Goal: Find contact information: Obtain details needed to contact an individual or organization

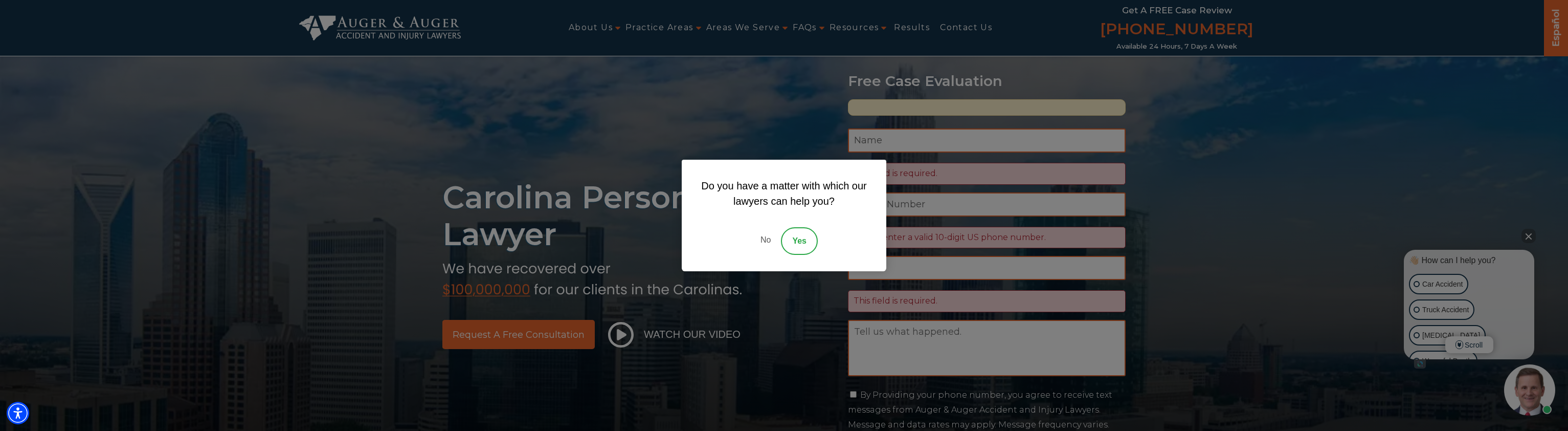
click at [766, 243] on link "No" at bounding box center [766, 240] width 31 height 27
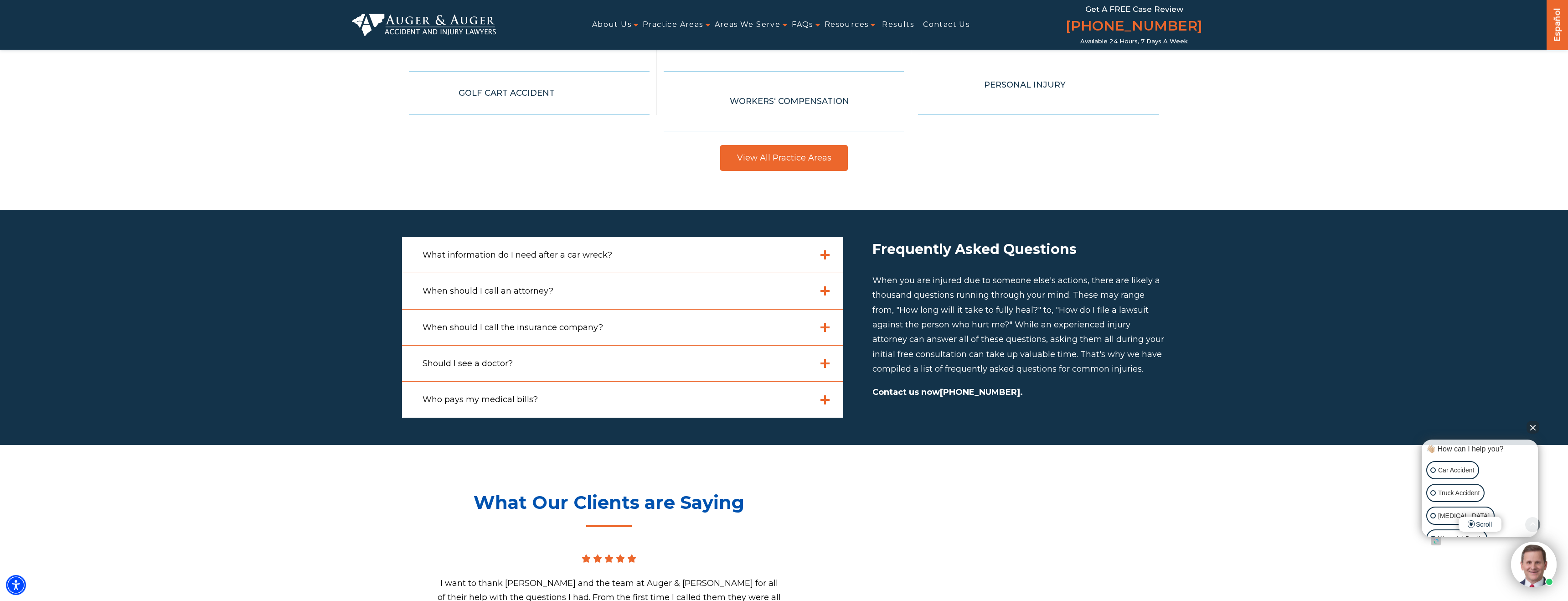
scroll to position [2762, 0]
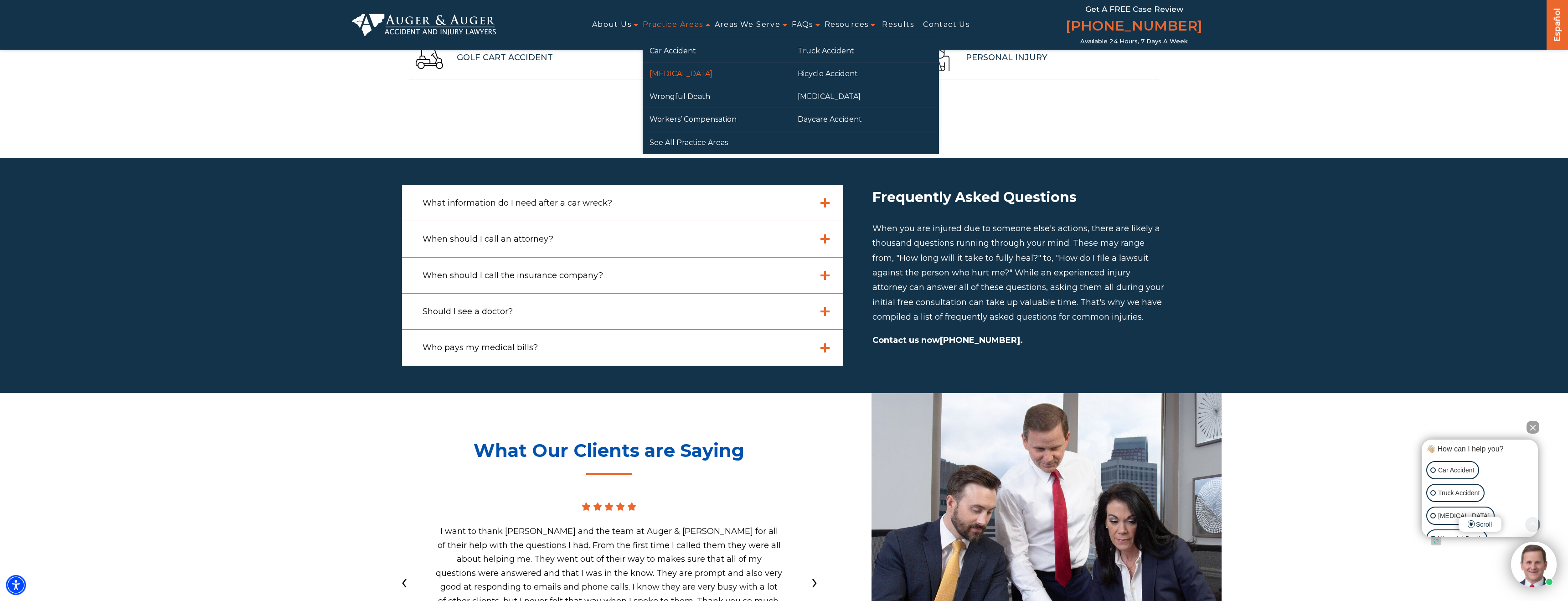
click at [681, 79] on link "[MEDICAL_DATA]" at bounding box center [716, 74] width 148 height 23
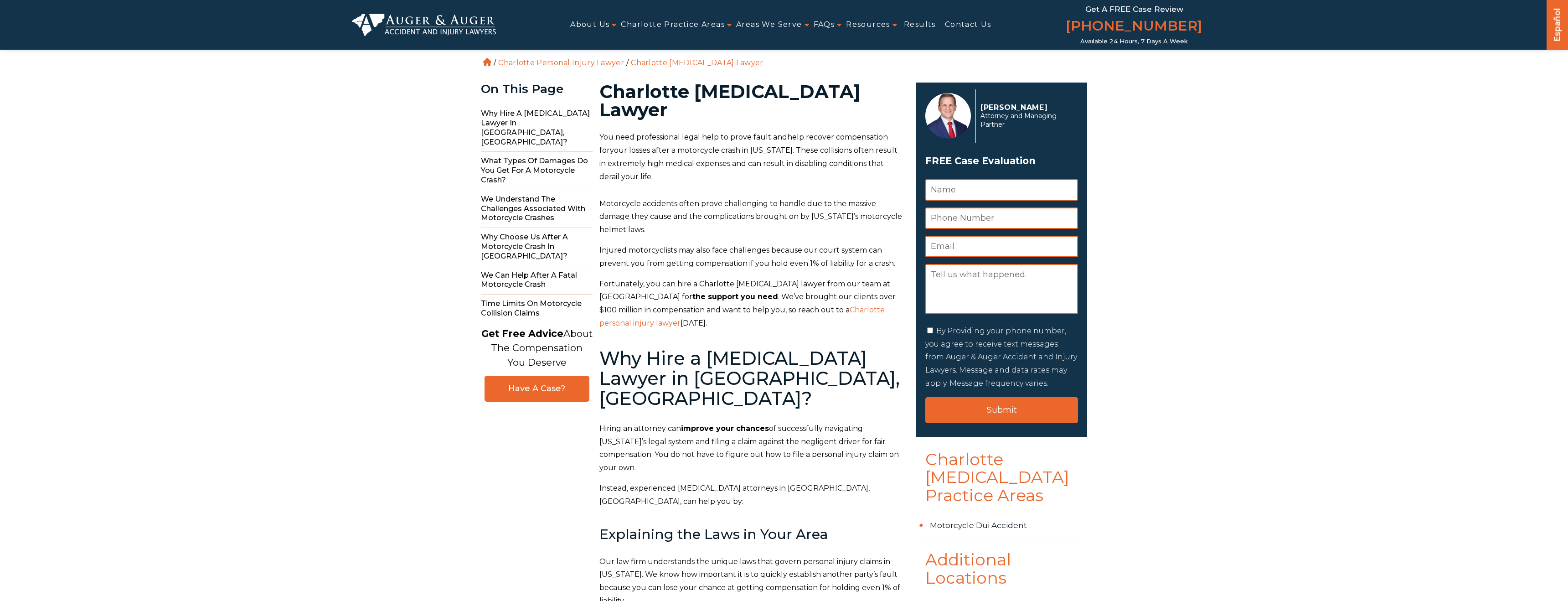
click at [1019, 404] on input "Submit" at bounding box center [1001, 410] width 153 height 26
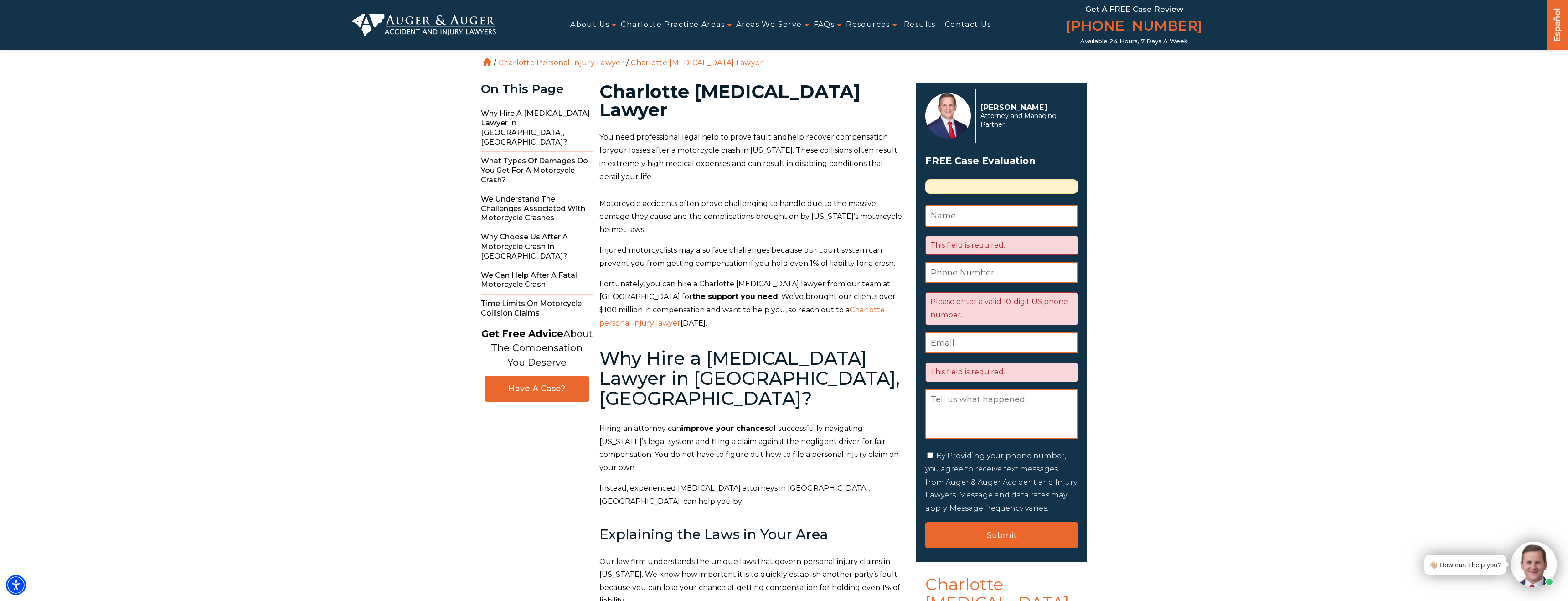
click at [959, 186] on div "Primary Sidebar" at bounding box center [1001, 186] width 153 height 15
click at [456, 24] on img at bounding box center [424, 24] width 144 height 22
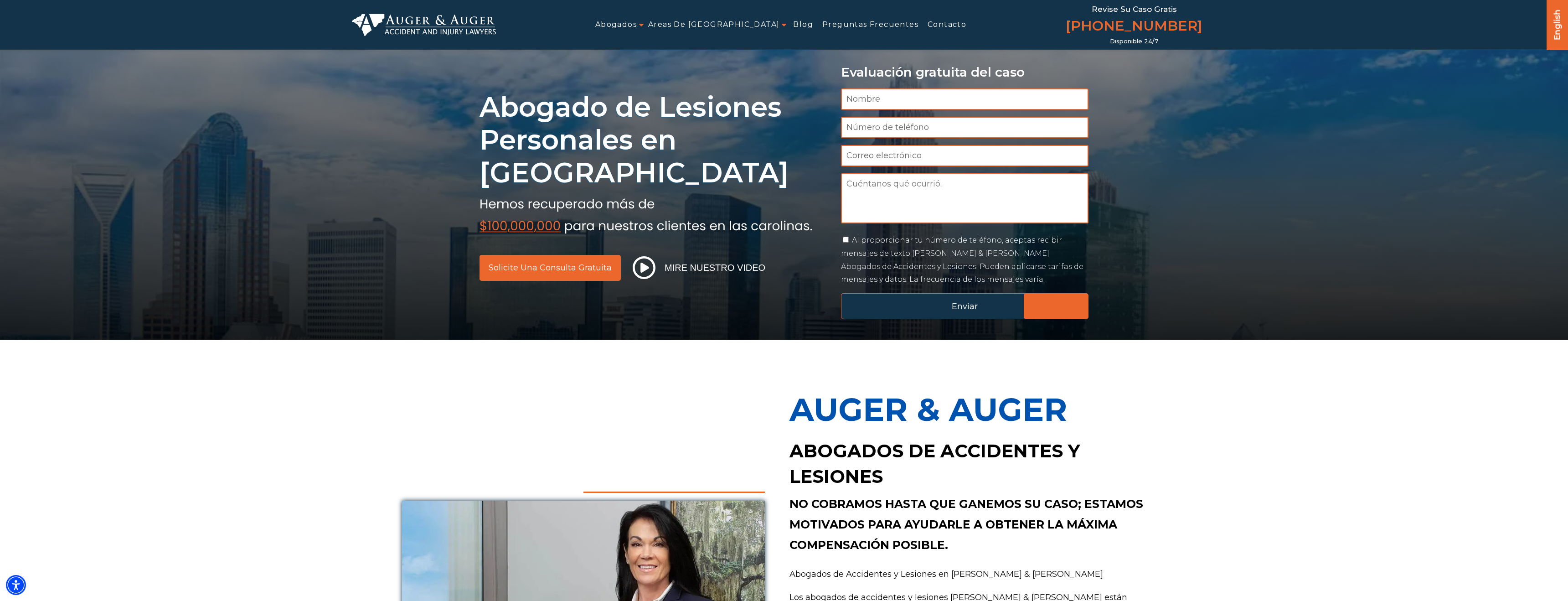
click at [887, 307] on input "Enviar" at bounding box center [965, 306] width 248 height 26
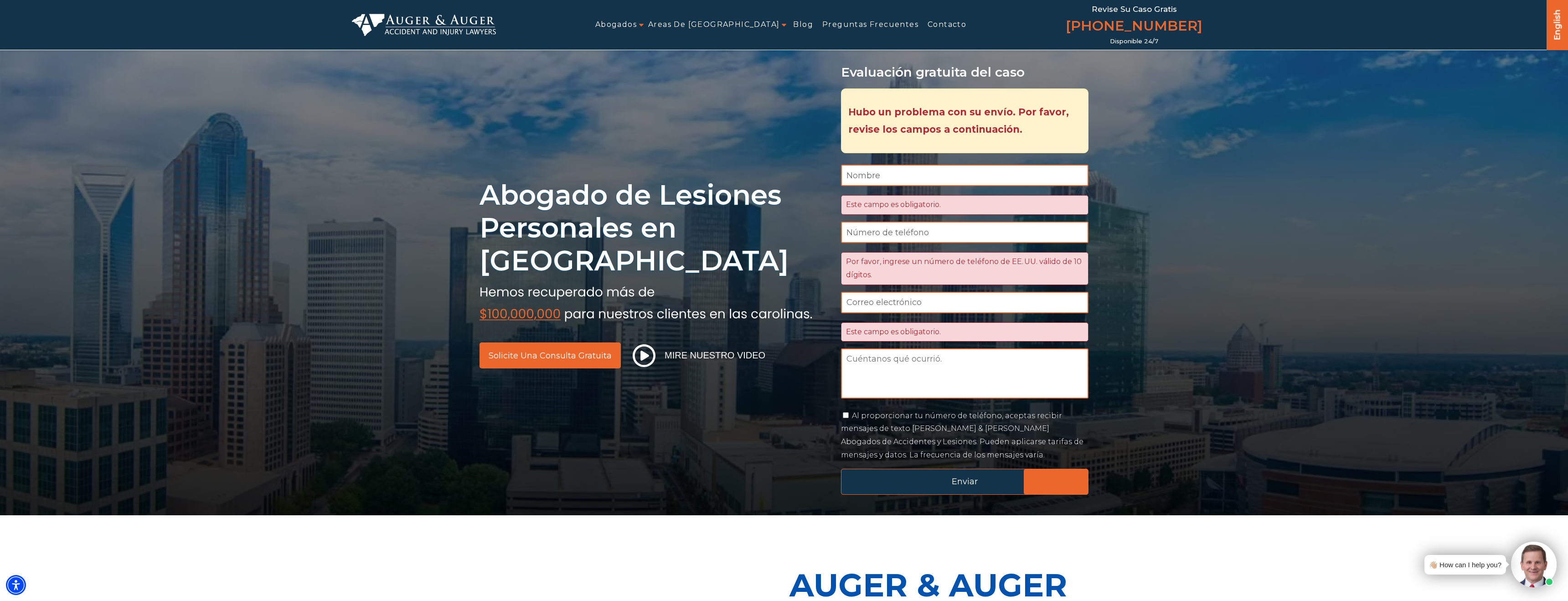
click at [889, 477] on input "Enviar" at bounding box center [965, 482] width 248 height 26
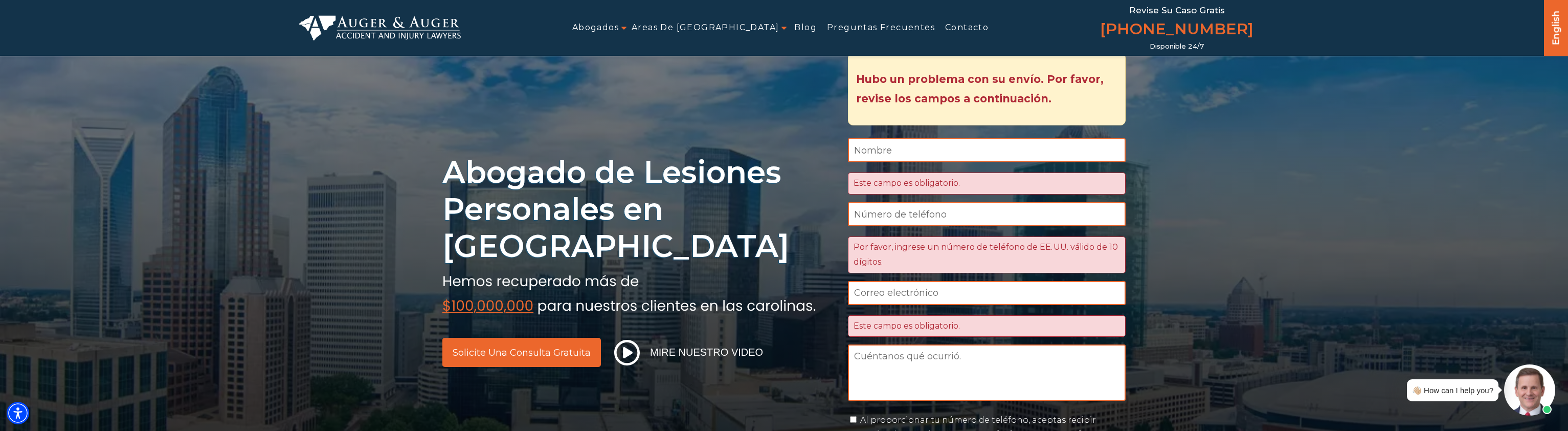
scroll to position [47, 0]
